Goal: Task Accomplishment & Management: Complete application form

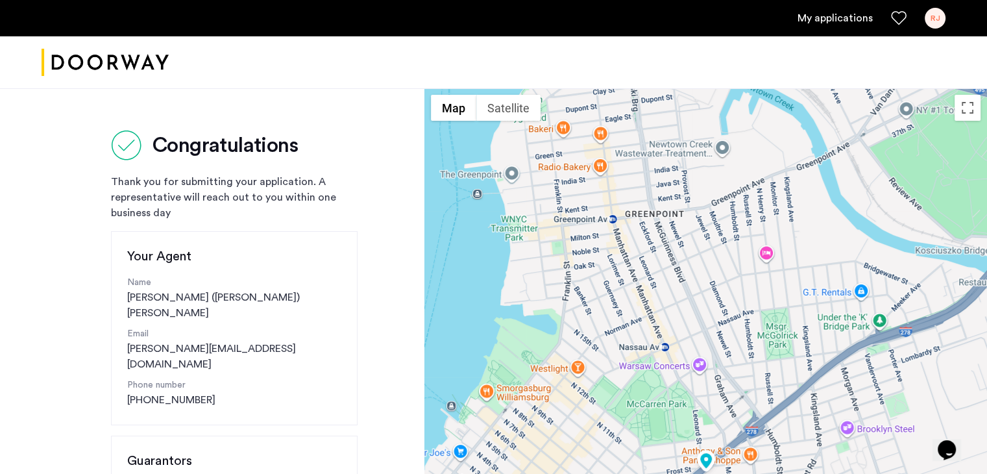
click at [849, 21] on link "My applications" at bounding box center [835, 18] width 75 height 16
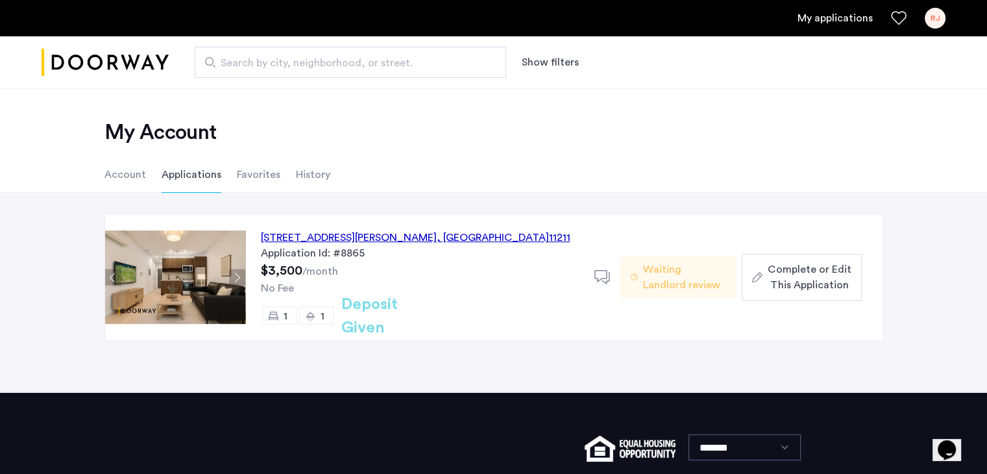
click at [800, 275] on span "Complete or Edit This Application" at bounding box center [809, 277] width 83 height 31
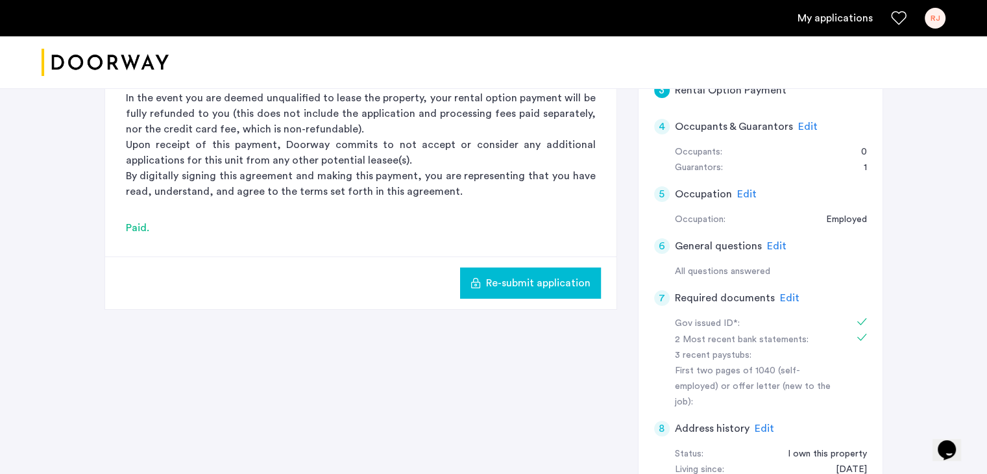
scroll to position [259, 0]
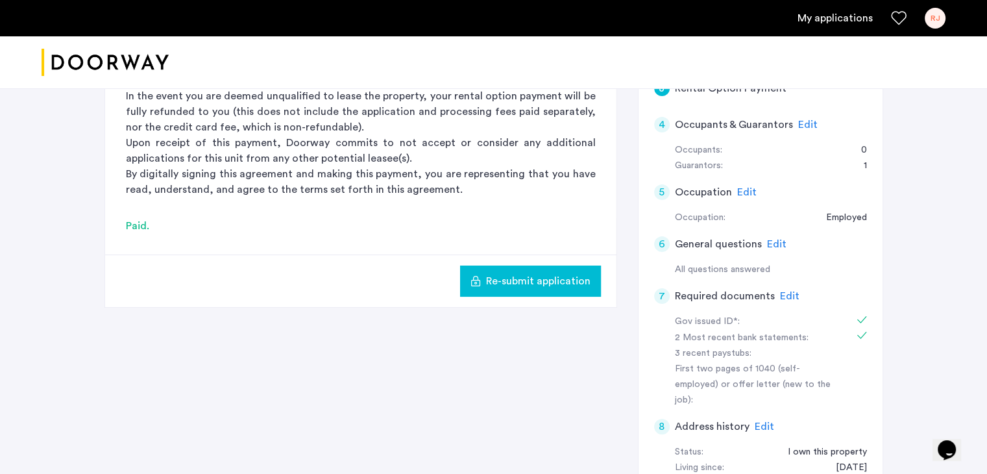
click at [787, 295] on span "Edit" at bounding box center [789, 296] width 19 height 10
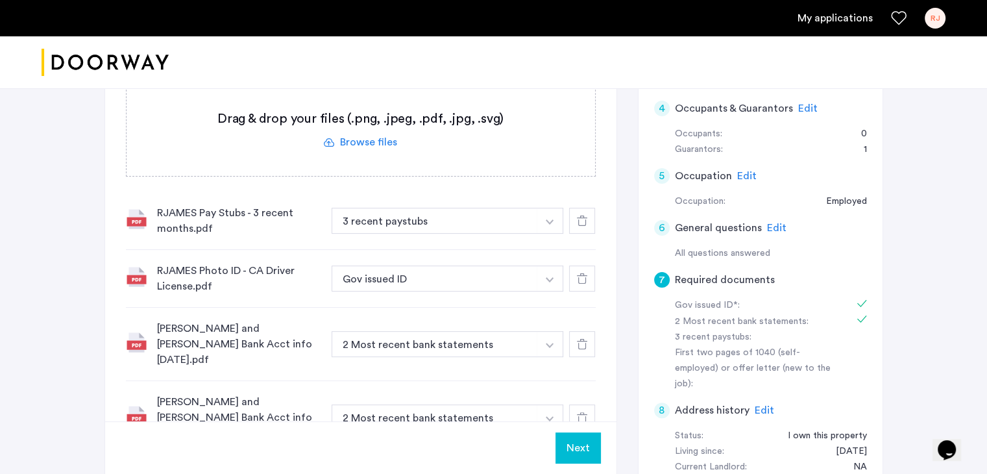
scroll to position [264, 0]
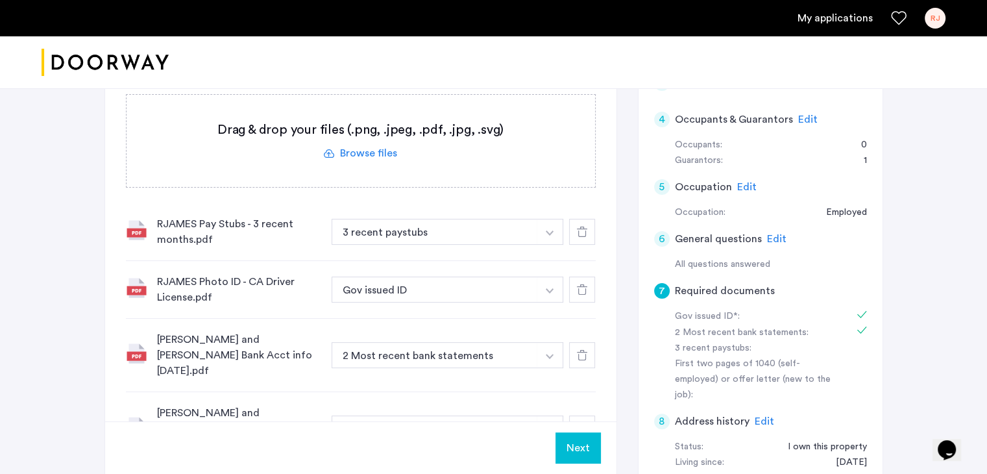
click at [365, 154] on label at bounding box center [361, 141] width 469 height 92
click at [0, 0] on input "file" at bounding box center [0, 0] width 0 height 0
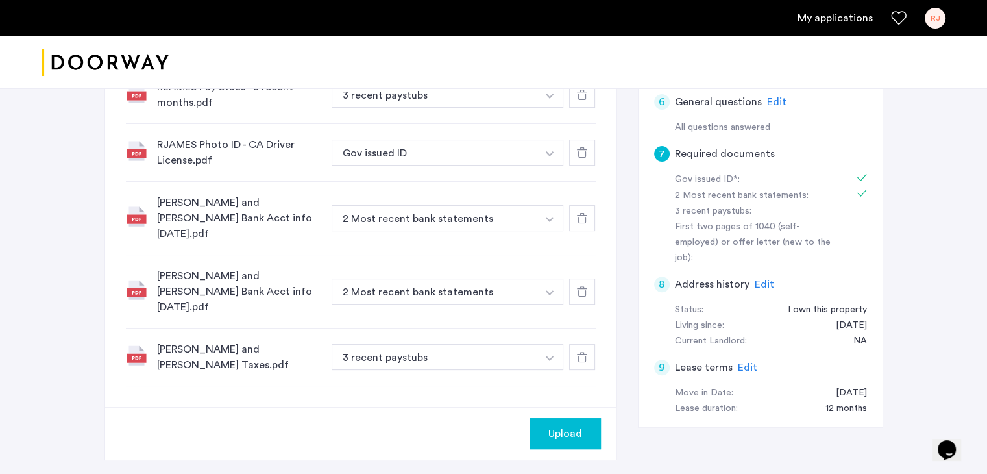
scroll to position [397, 0]
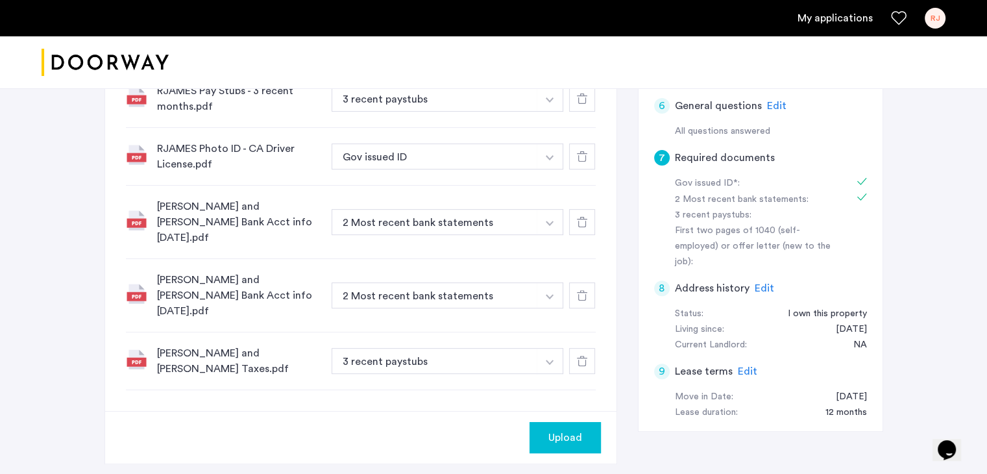
click at [573, 430] on span "Upload" at bounding box center [566, 438] width 34 height 16
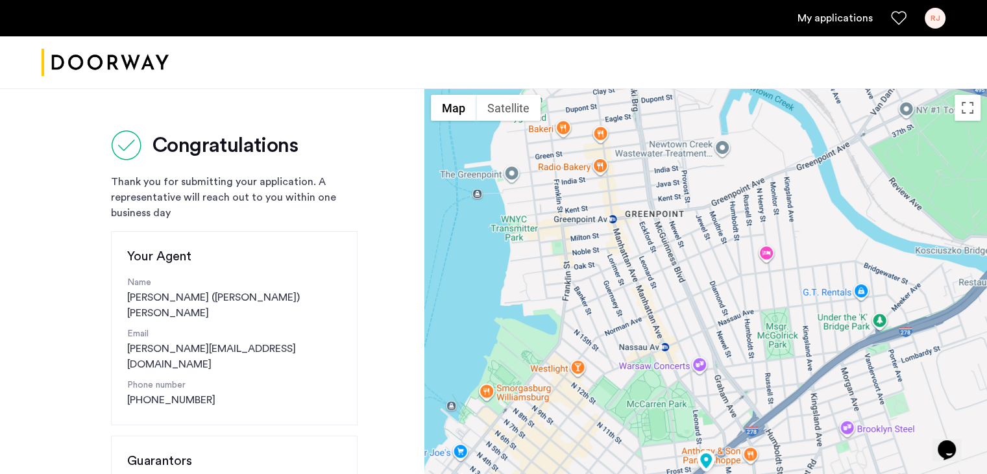
click at [836, 18] on link "My applications" at bounding box center [835, 18] width 75 height 16
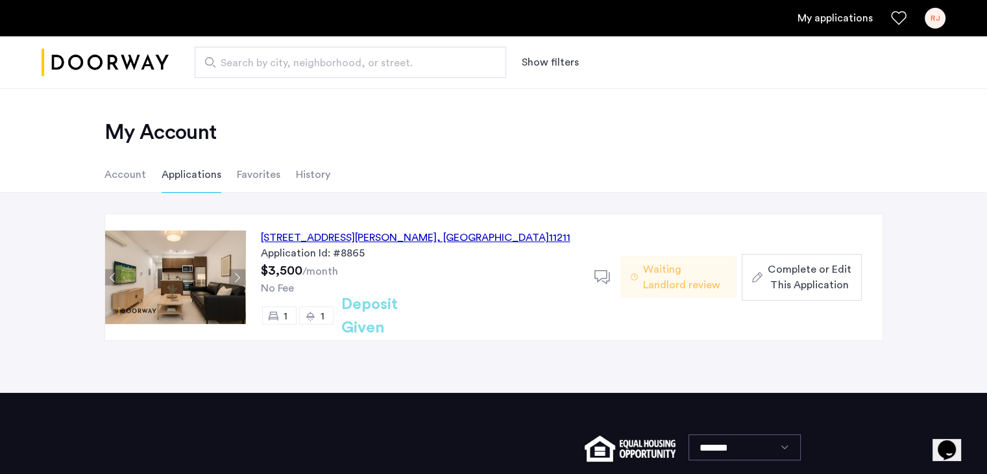
click at [824, 282] on span "Complete or Edit This Application" at bounding box center [809, 277] width 83 height 31
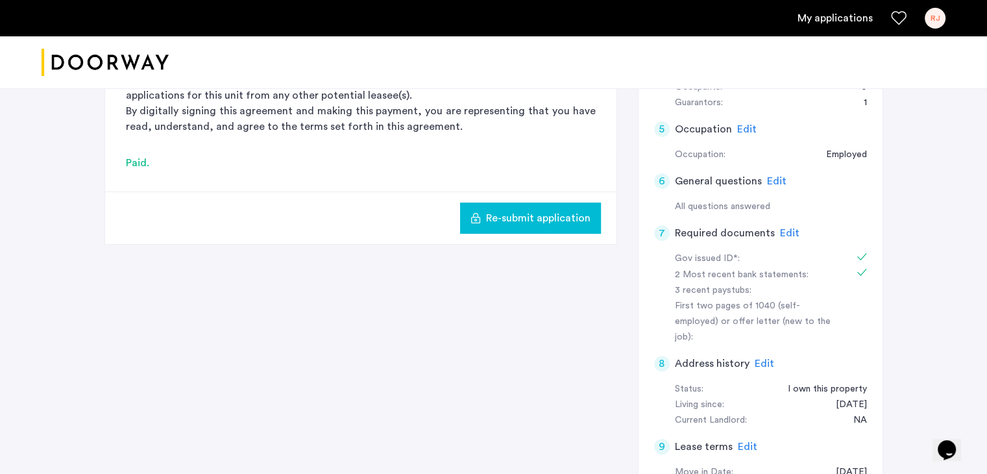
scroll to position [327, 0]
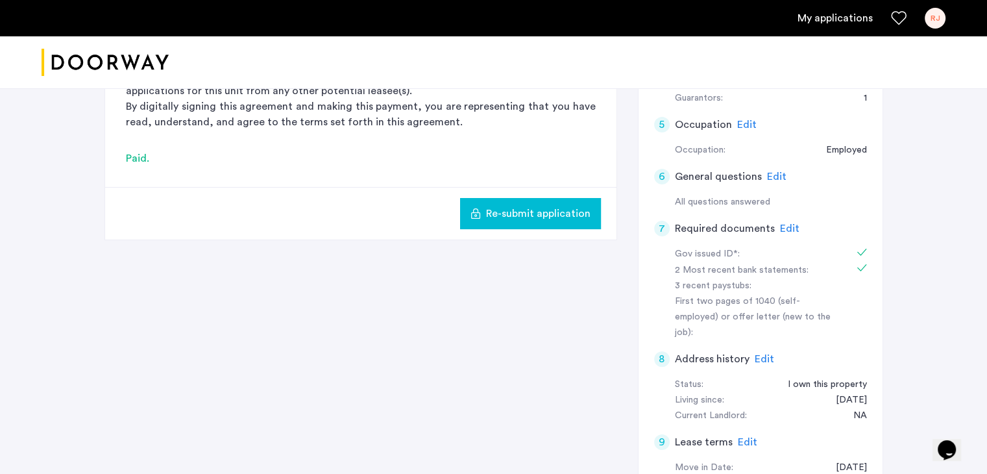
click at [786, 227] on span "Edit" at bounding box center [789, 228] width 19 height 10
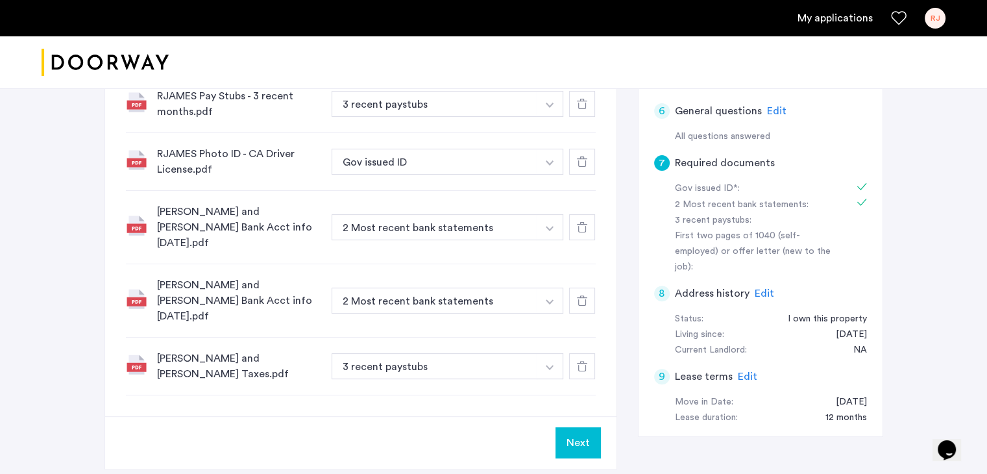
scroll to position [394, 0]
click at [546, 363] on img "button" at bounding box center [550, 365] width 8 height 5
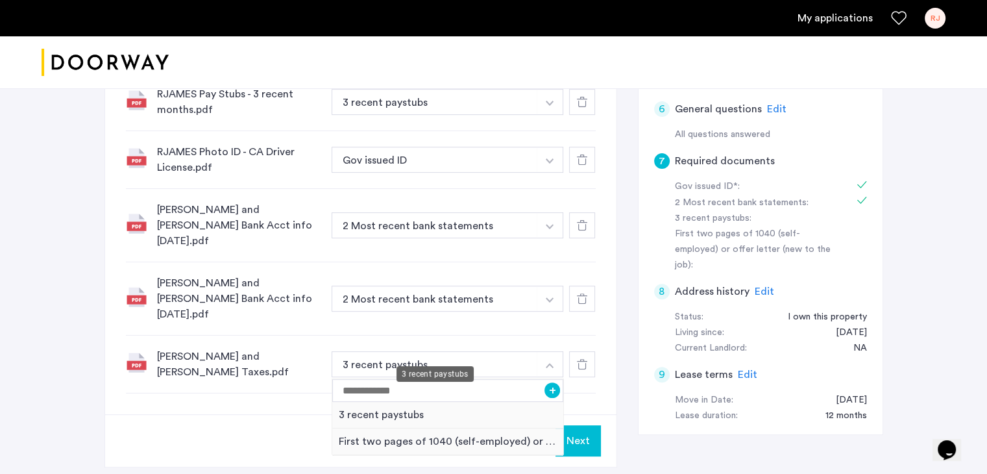
click at [351, 351] on button "3 recent paystubs" at bounding box center [435, 364] width 206 height 26
click at [343, 351] on button "3 recent paystubs" at bounding box center [435, 364] width 206 height 26
click at [390, 379] on input at bounding box center [448, 390] width 232 height 23
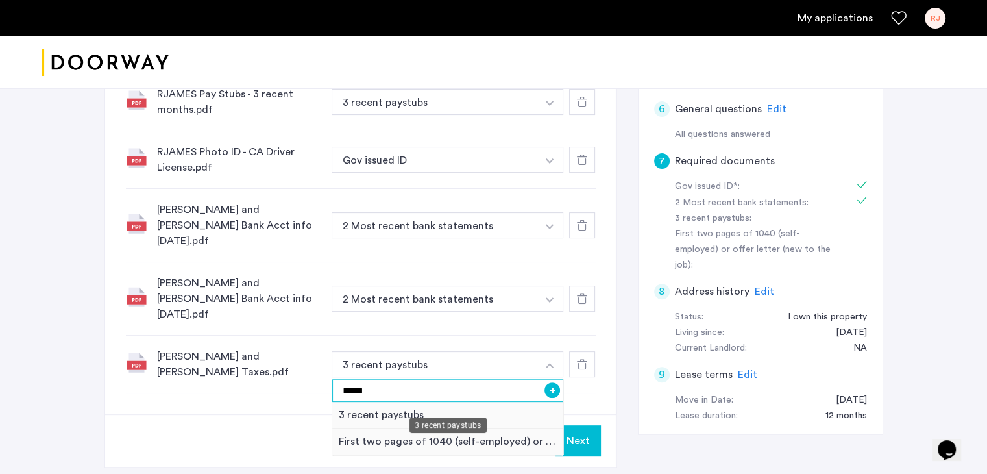
type input "*****"
click at [580, 427] on button "Next" at bounding box center [578, 440] width 45 height 31
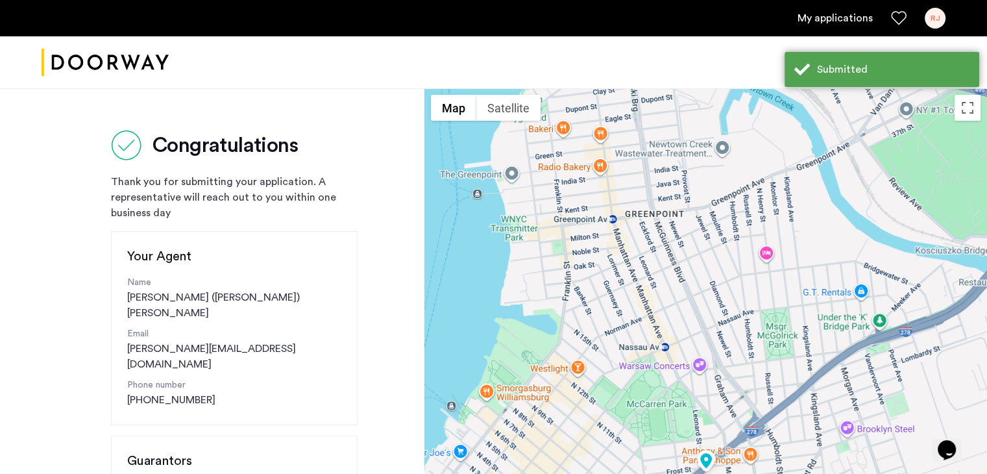
click at [837, 12] on link "My applications" at bounding box center [835, 18] width 75 height 16
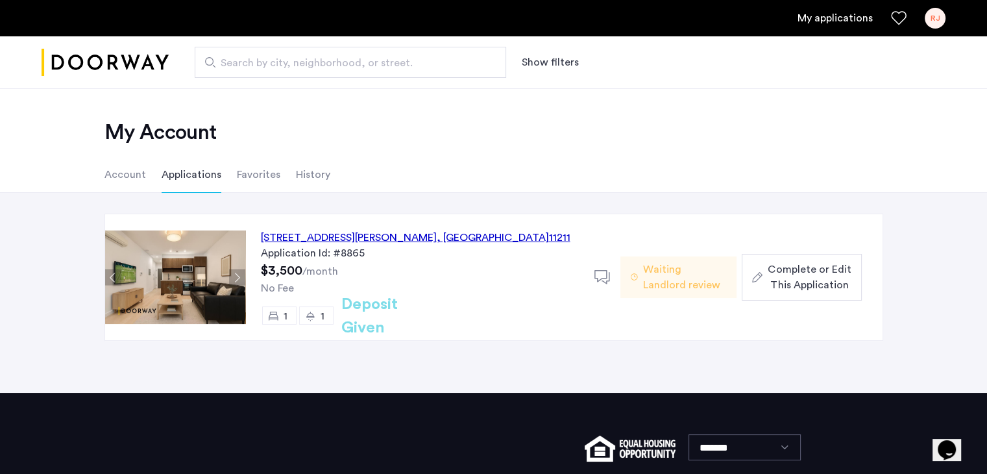
click at [798, 273] on span "Complete or Edit This Application" at bounding box center [809, 277] width 83 height 31
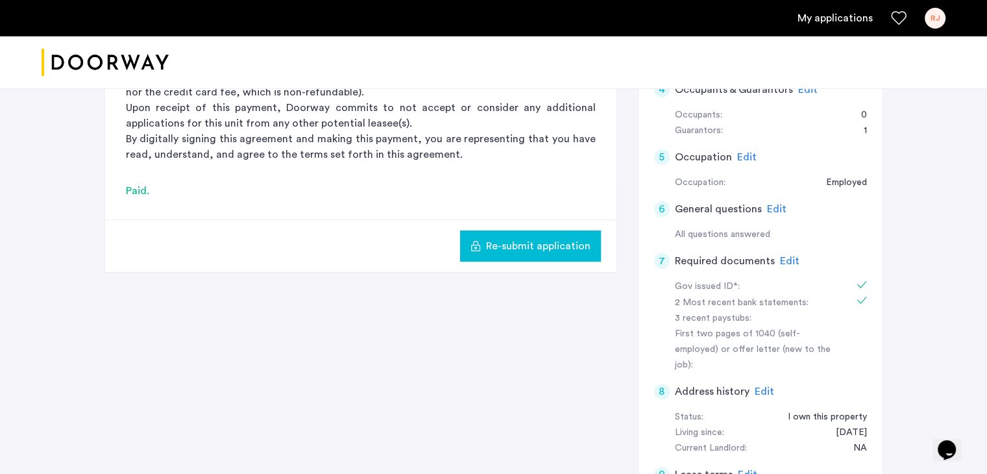
scroll to position [252, 0]
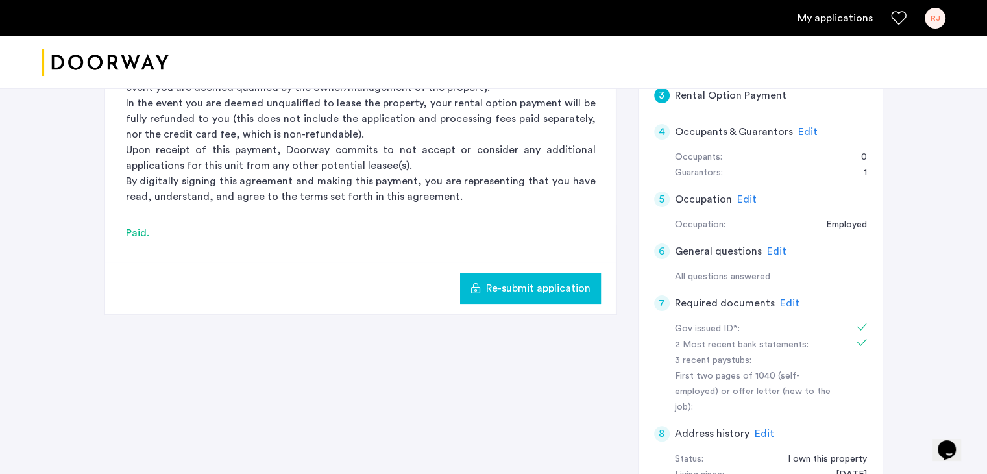
click at [544, 289] on span "Re-submit application" at bounding box center [538, 288] width 105 height 16
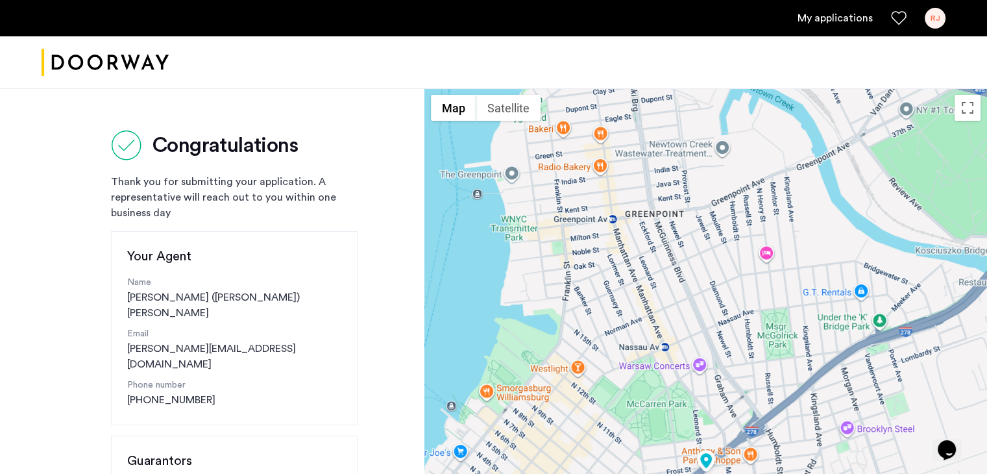
click at [841, 21] on link "My applications" at bounding box center [835, 18] width 75 height 16
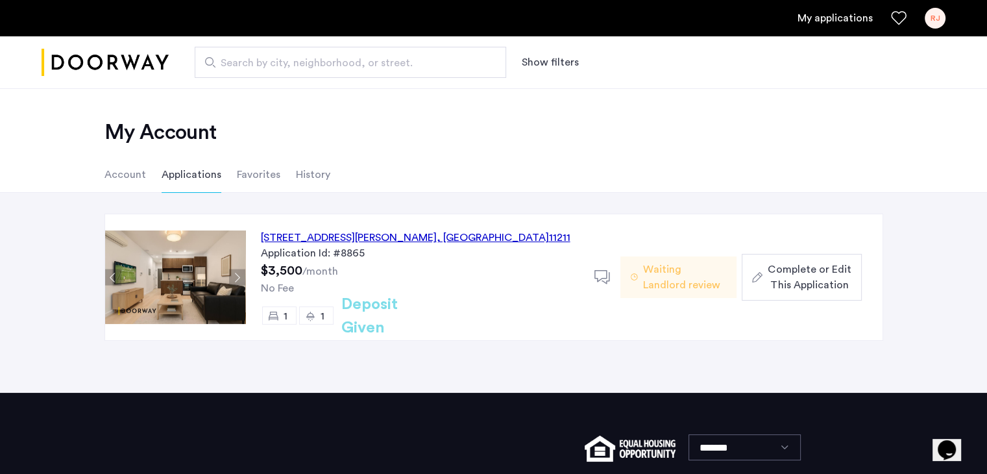
click at [799, 276] on span "Complete or Edit This Application" at bounding box center [809, 277] width 83 height 31
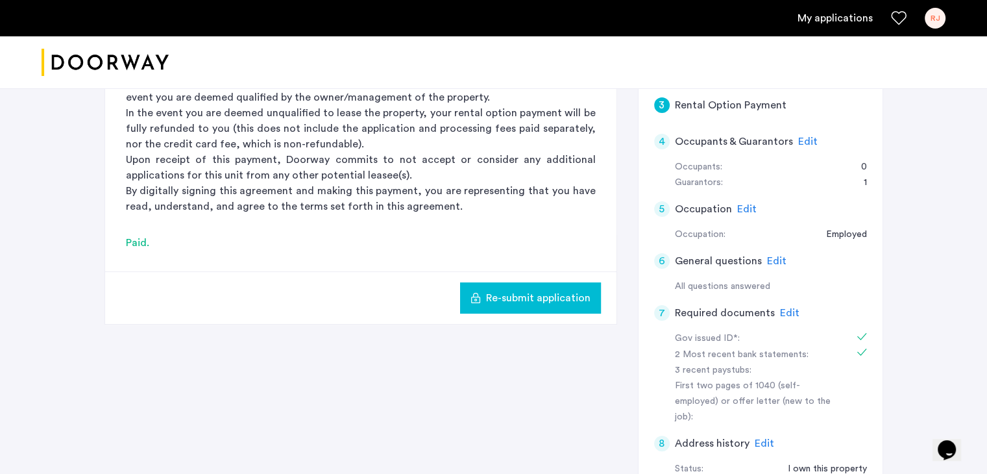
scroll to position [244, 0]
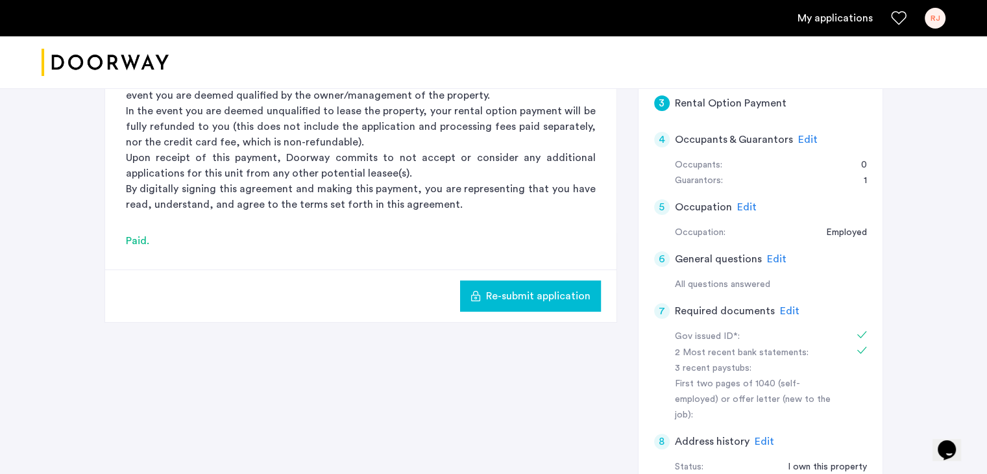
click at [784, 309] on span "Edit" at bounding box center [789, 311] width 19 height 10
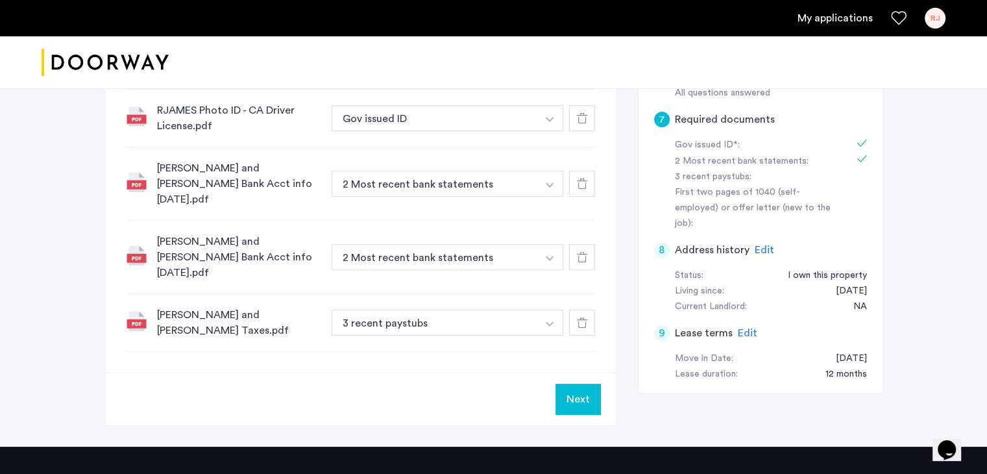
scroll to position [438, 0]
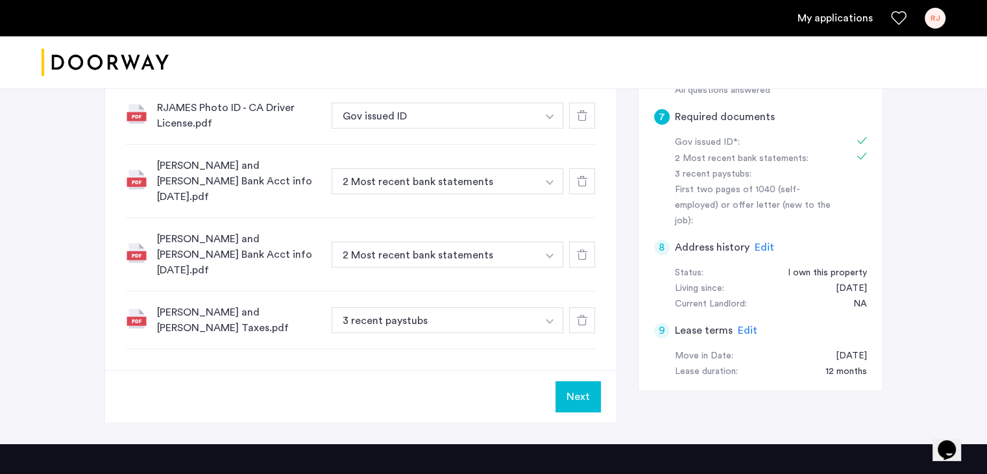
click at [549, 319] on img "button" at bounding box center [550, 321] width 8 height 5
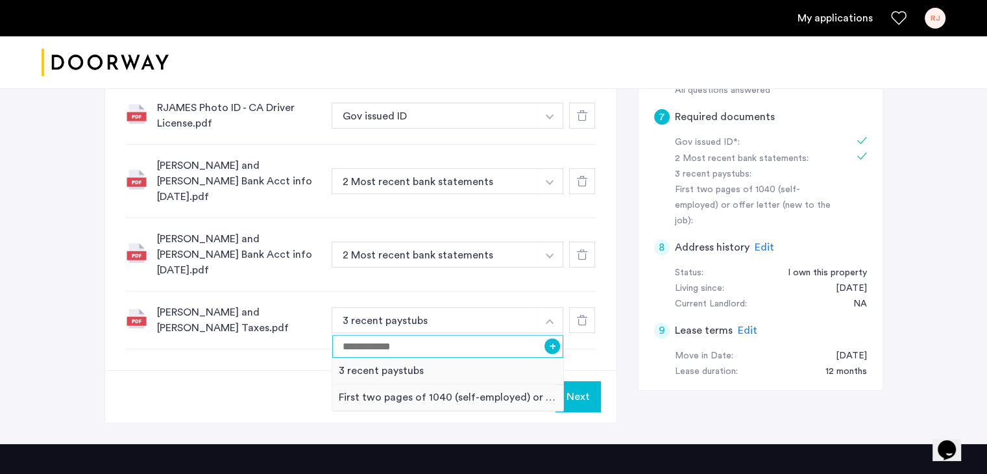
click at [352, 335] on input at bounding box center [448, 346] width 232 height 23
type input "*****"
click at [550, 338] on button "+" at bounding box center [553, 346] width 16 height 16
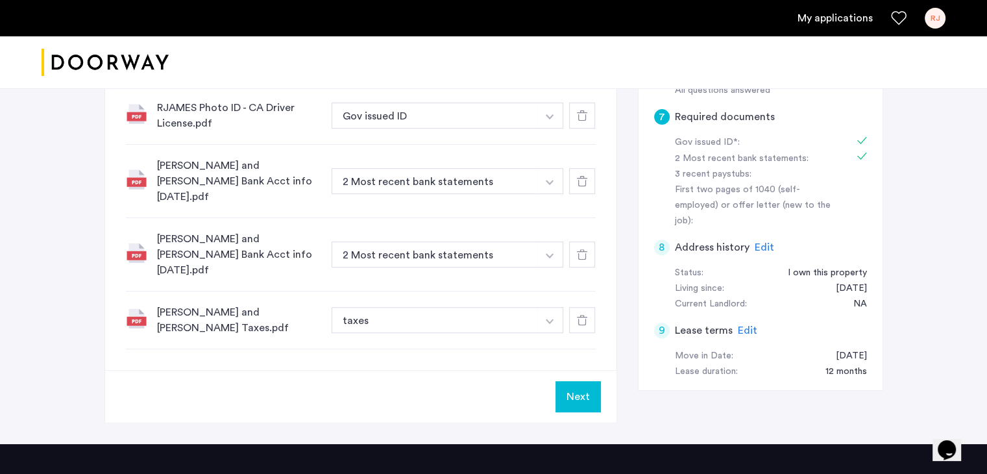
click at [577, 381] on button "Next" at bounding box center [578, 396] width 45 height 31
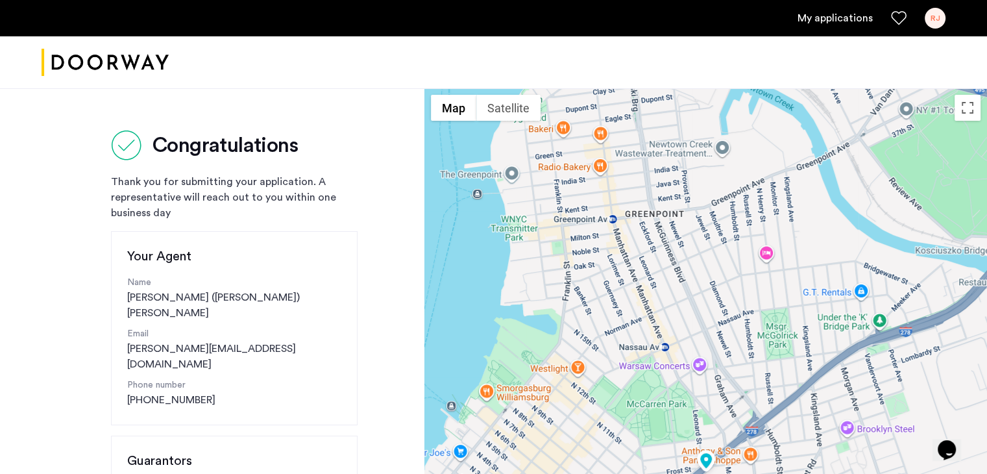
click at [837, 16] on link "My applications" at bounding box center [835, 18] width 75 height 16
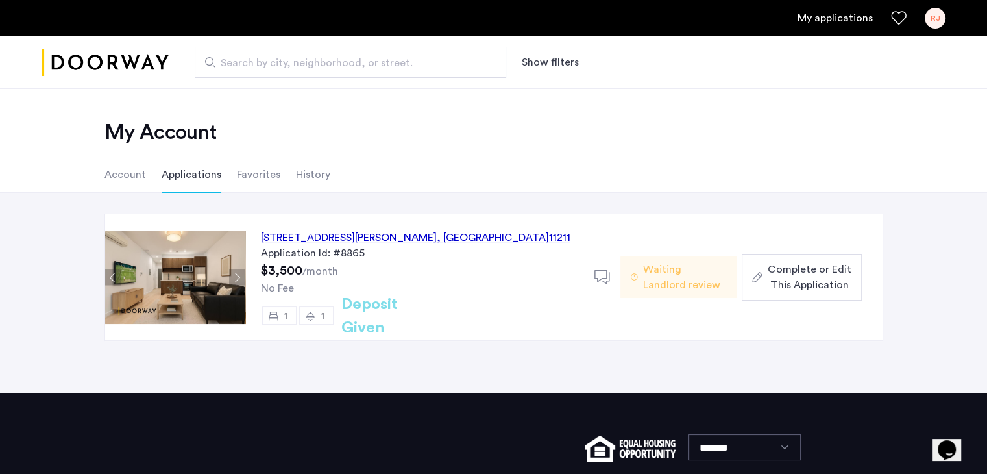
click at [810, 273] on span "Complete or Edit This Application" at bounding box center [809, 277] width 83 height 31
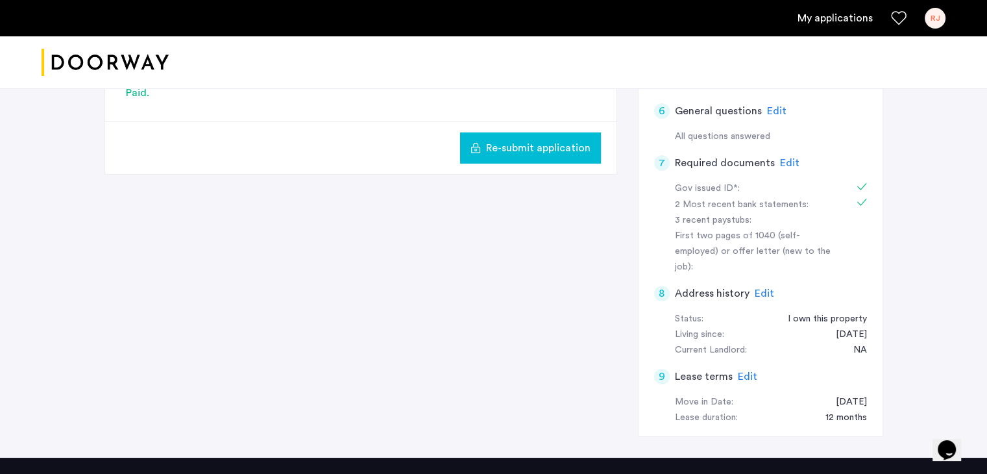
scroll to position [402, 0]
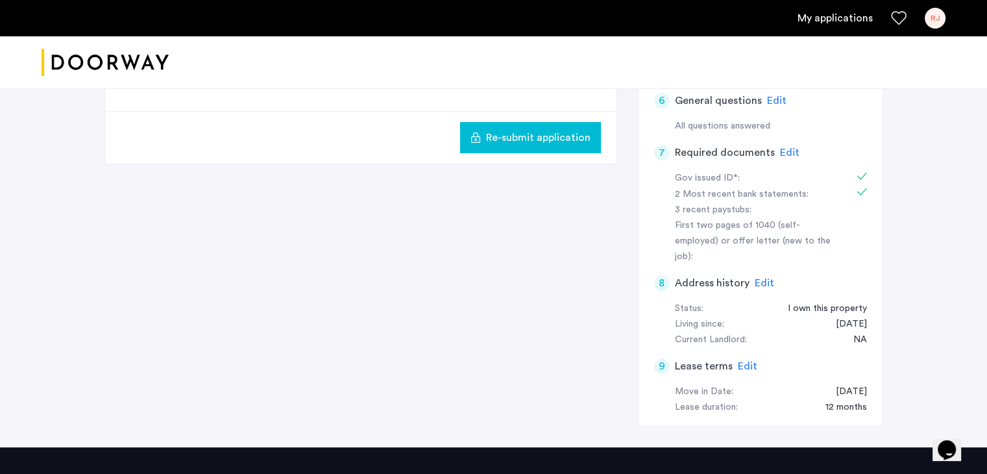
click at [786, 151] on span "Edit" at bounding box center [789, 152] width 19 height 10
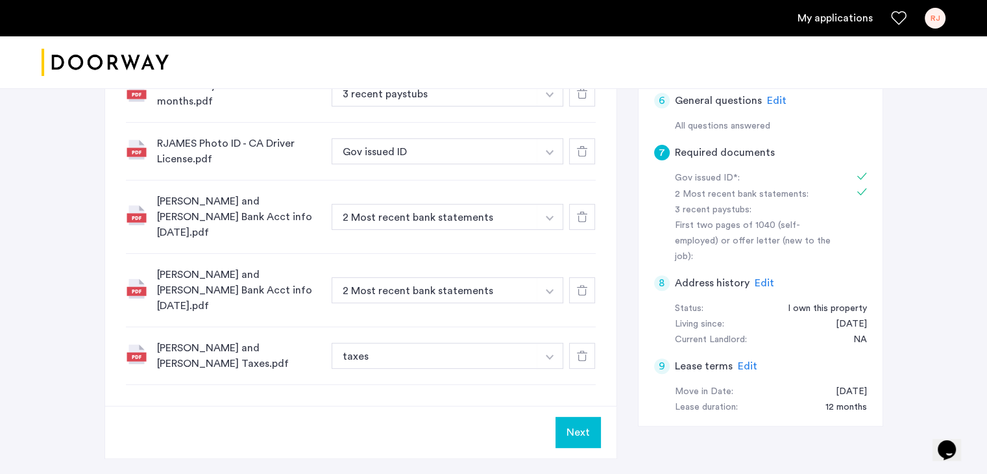
click at [578, 417] on button "Next" at bounding box center [578, 432] width 45 height 31
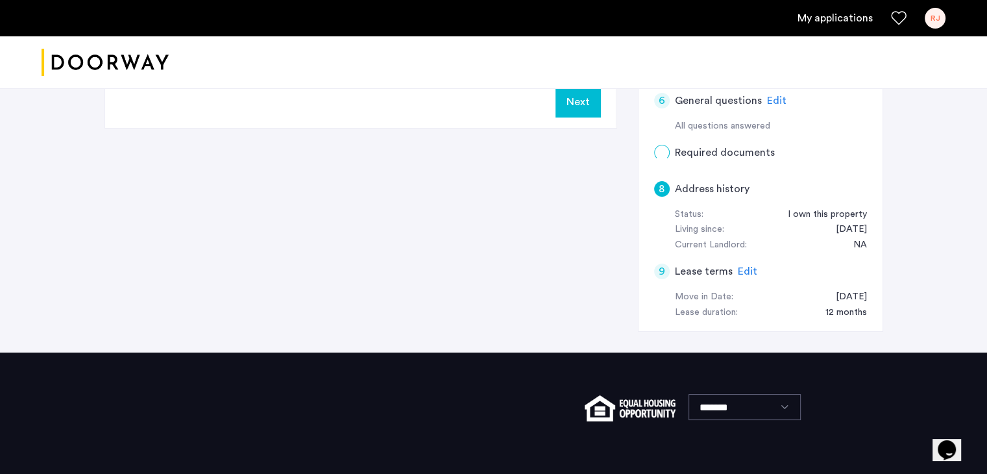
scroll to position [0, 0]
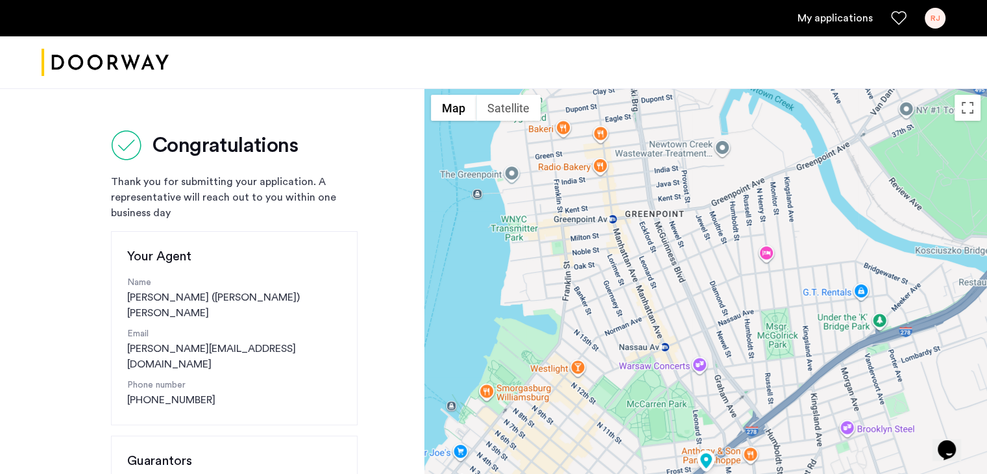
click at [839, 14] on link "My applications" at bounding box center [835, 18] width 75 height 16
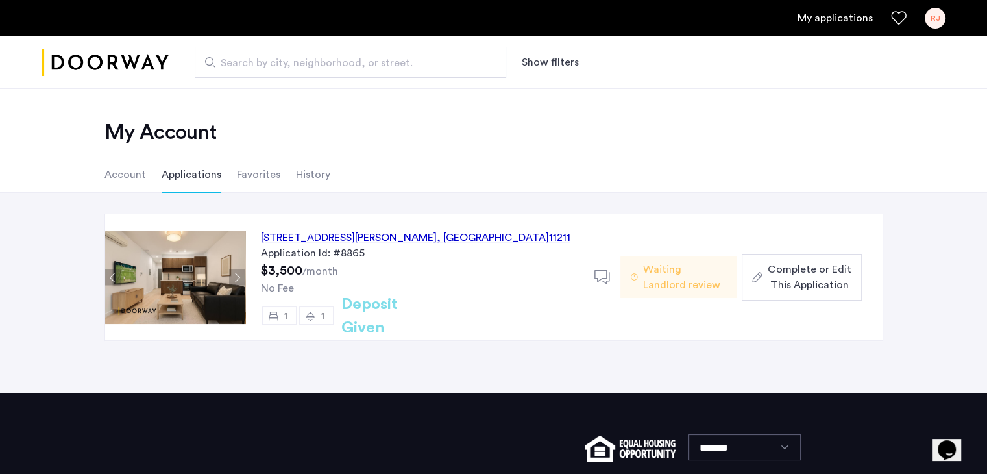
click at [777, 271] on span "Complete or Edit This Application" at bounding box center [809, 277] width 83 height 31
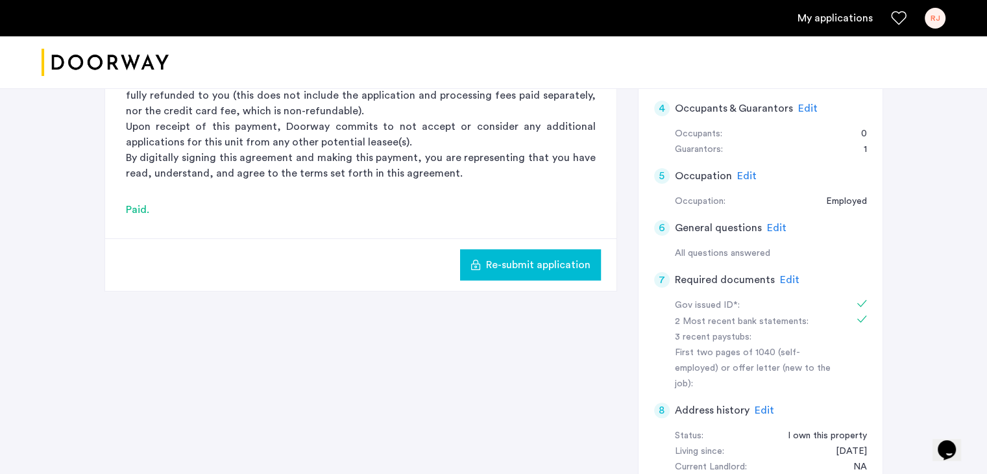
scroll to position [275, 0]
click at [780, 278] on span "Edit" at bounding box center [789, 280] width 19 height 10
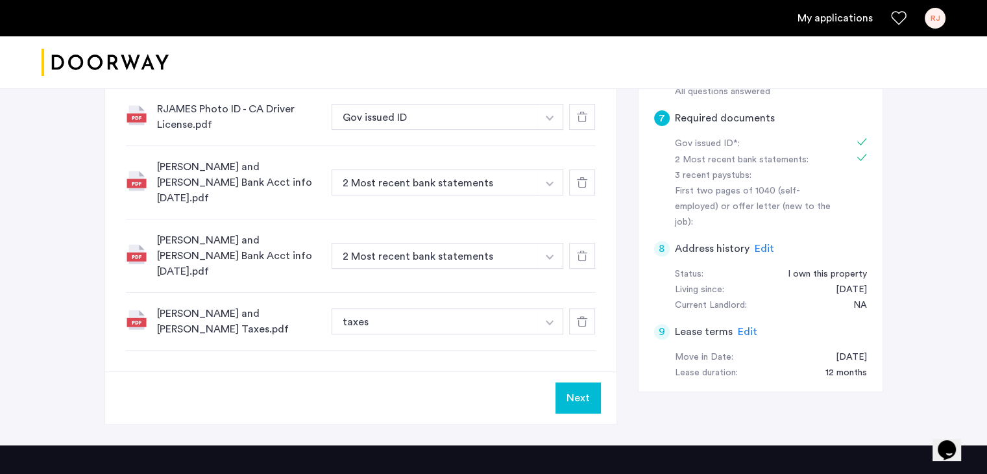
scroll to position [439, 0]
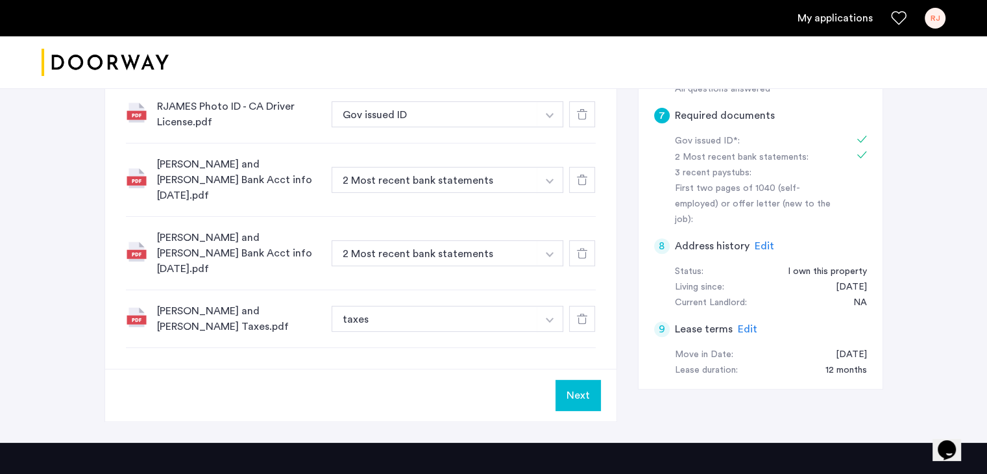
click at [580, 384] on button "Next" at bounding box center [578, 395] width 45 height 31
